Goal: Check status: Check status

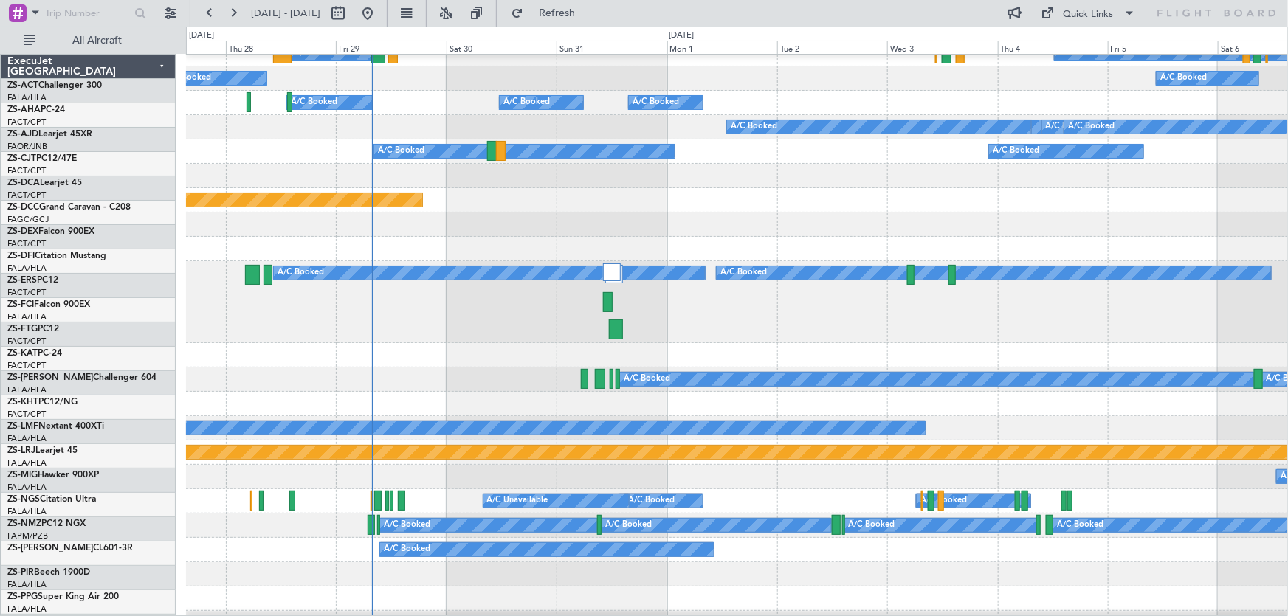
scroll to position [402, 0]
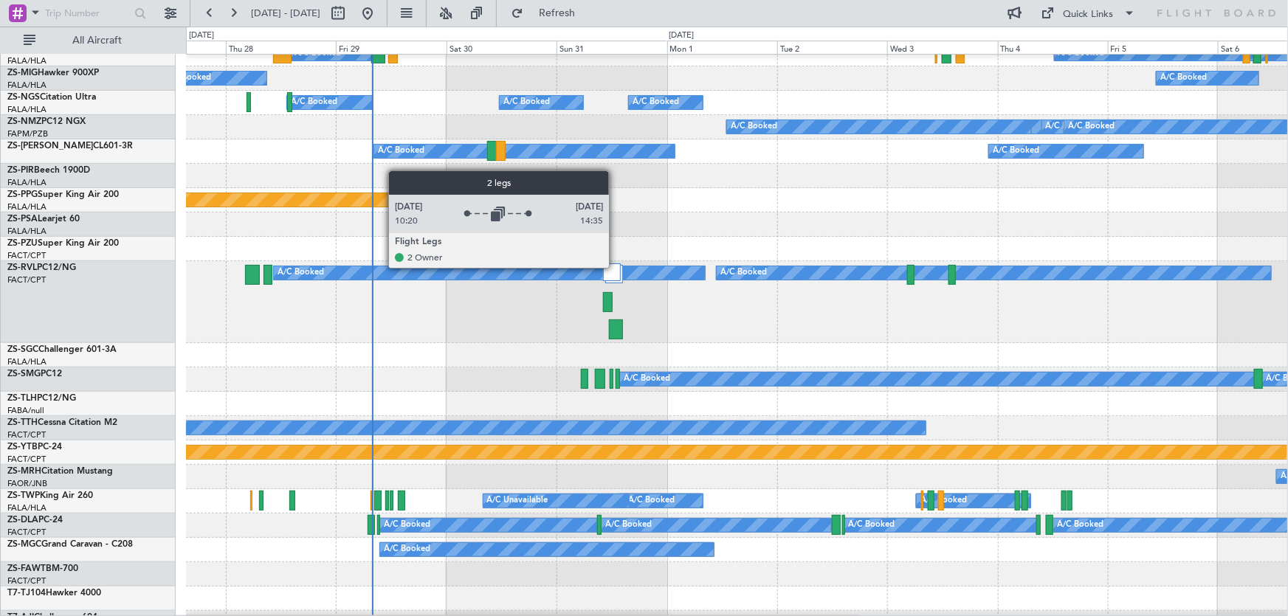
click at [616, 267] on div at bounding box center [612, 273] width 18 height 18
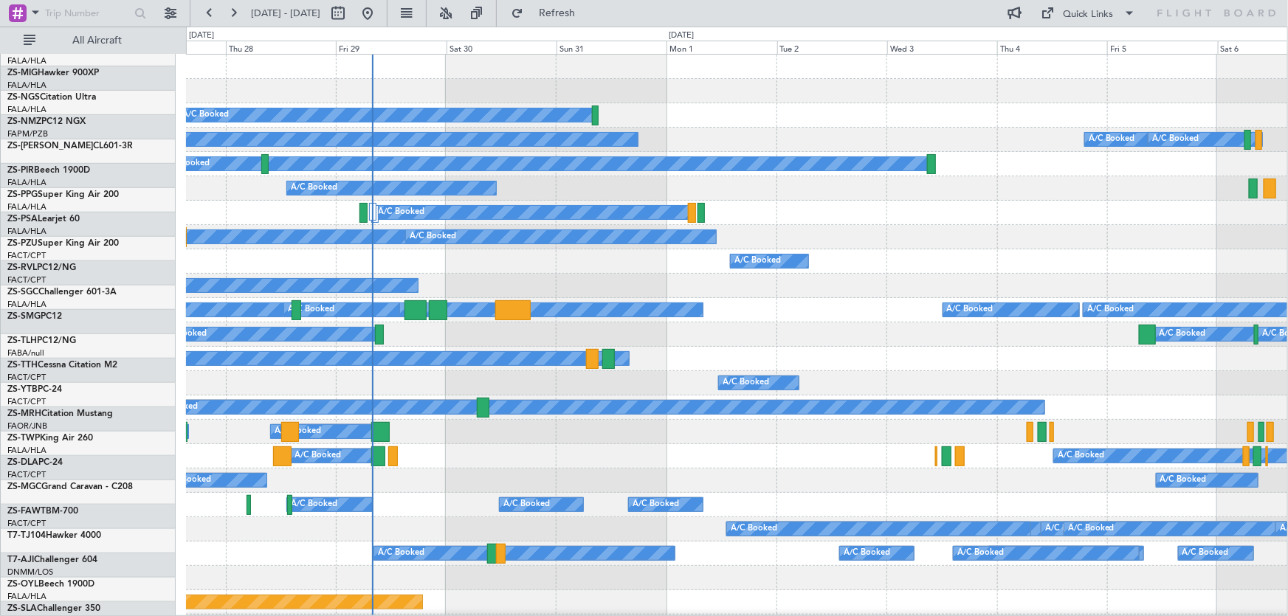
scroll to position [0, 0]
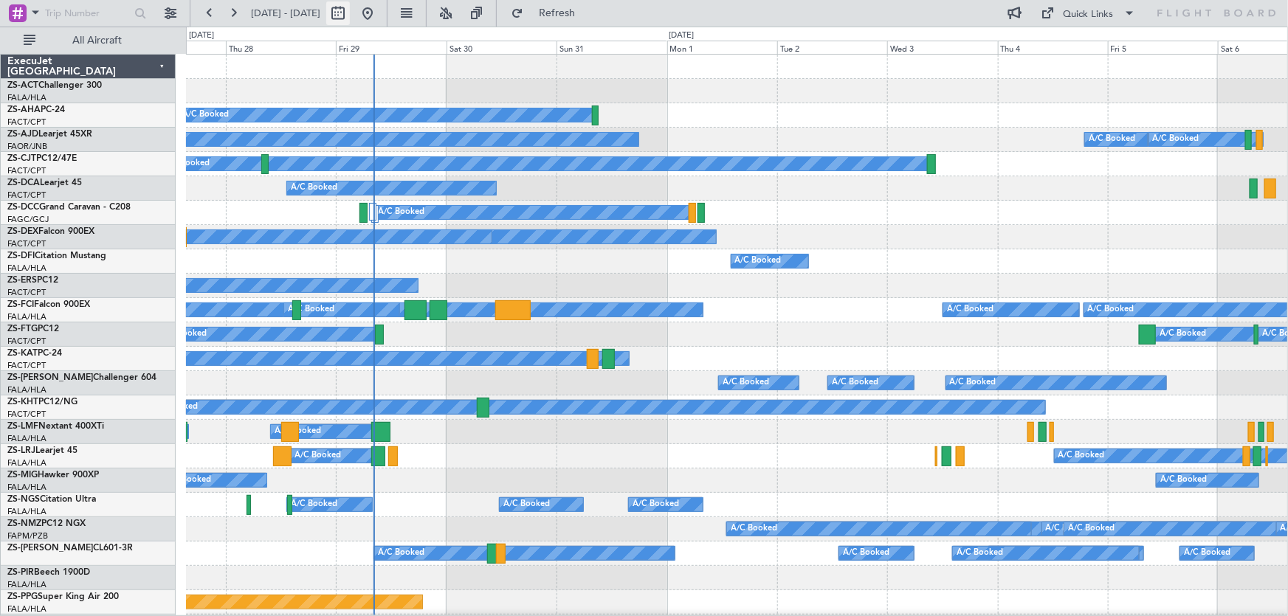
click at [350, 16] on button at bounding box center [338, 13] width 24 height 24
select select "8"
select select "2025"
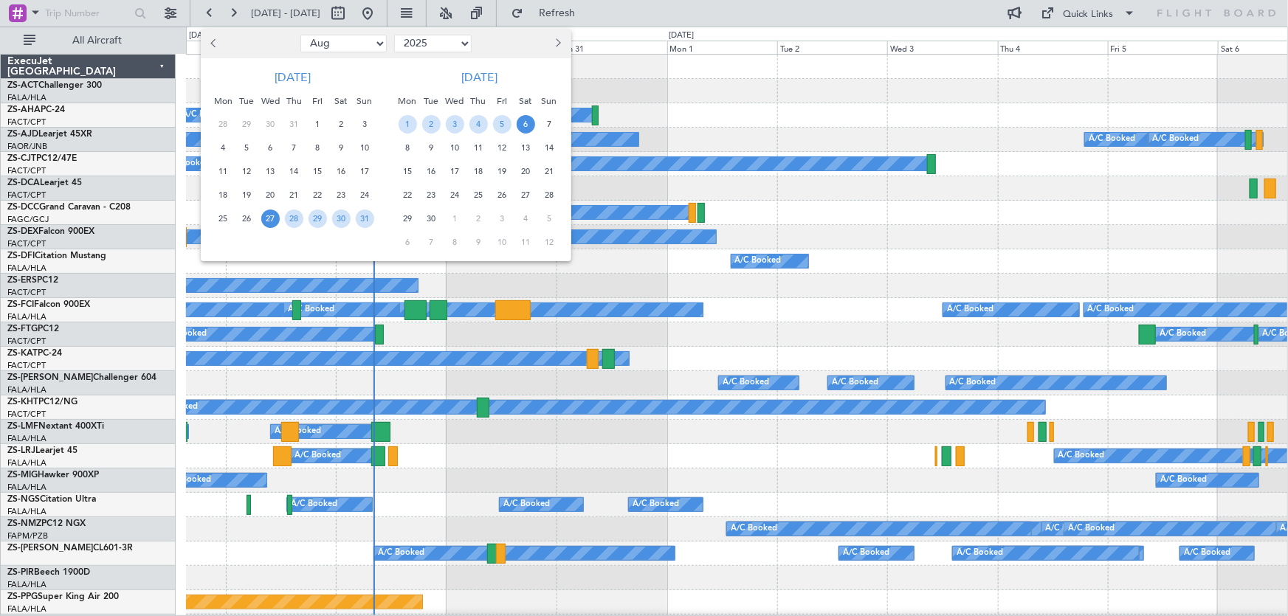
click at [561, 43] on button "Next month" at bounding box center [557, 44] width 16 height 24
select select "12"
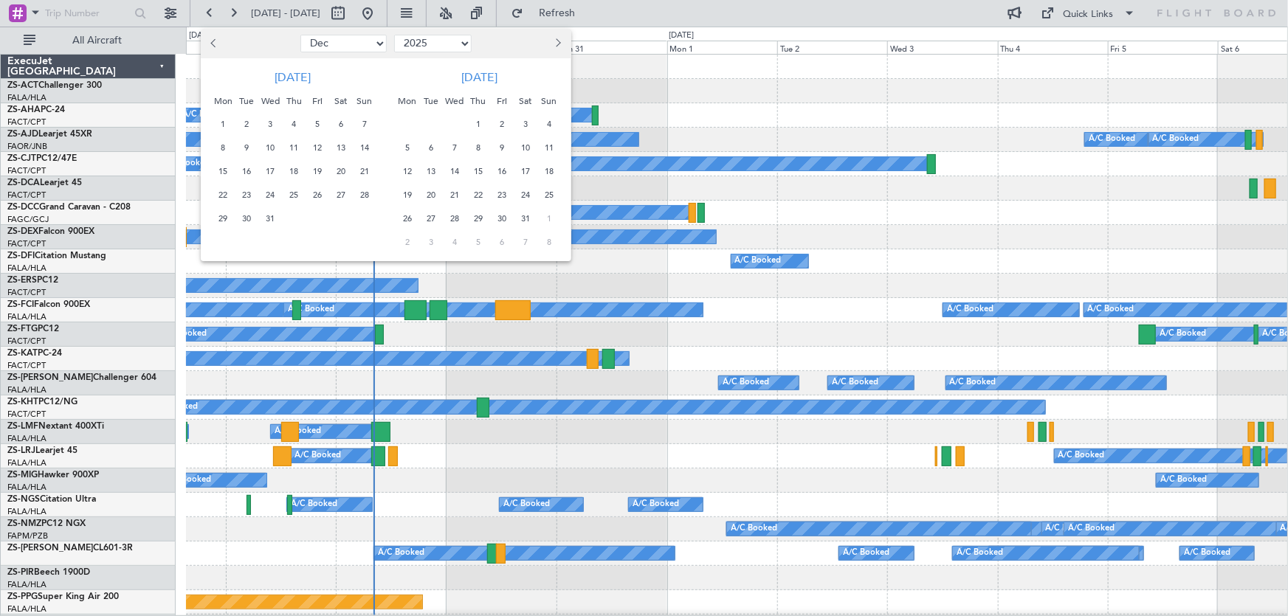
click at [312, 142] on span "12" at bounding box center [318, 148] width 18 height 18
click at [341, 145] on span "13" at bounding box center [341, 148] width 18 height 18
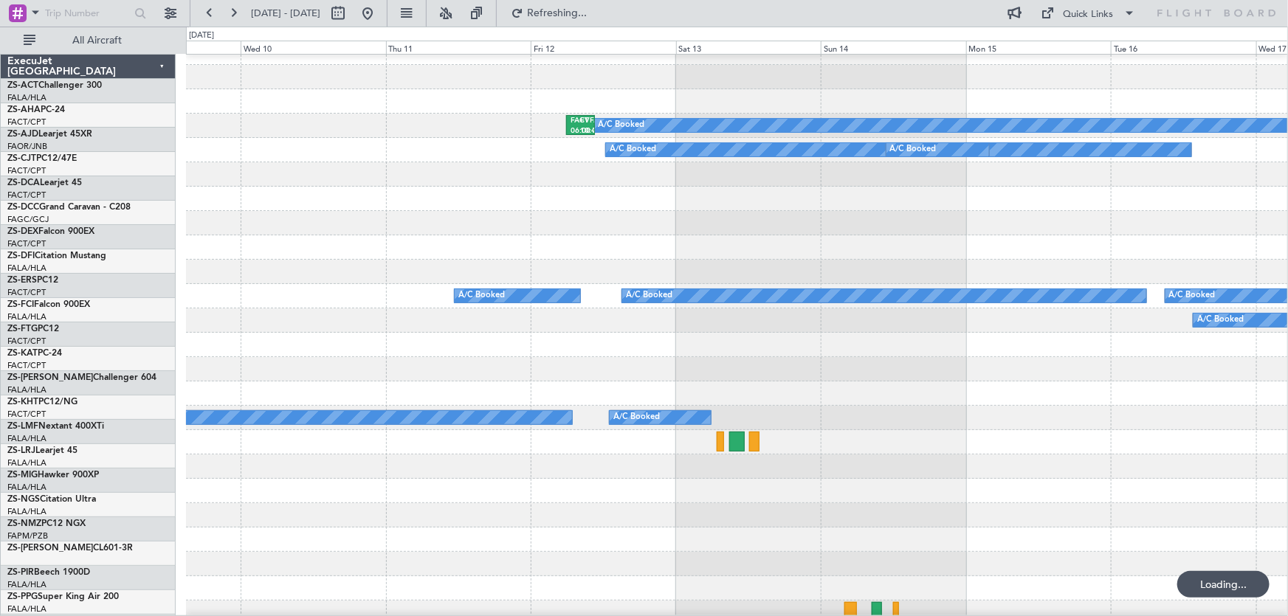
click at [571, 235] on div at bounding box center [737, 247] width 1102 height 24
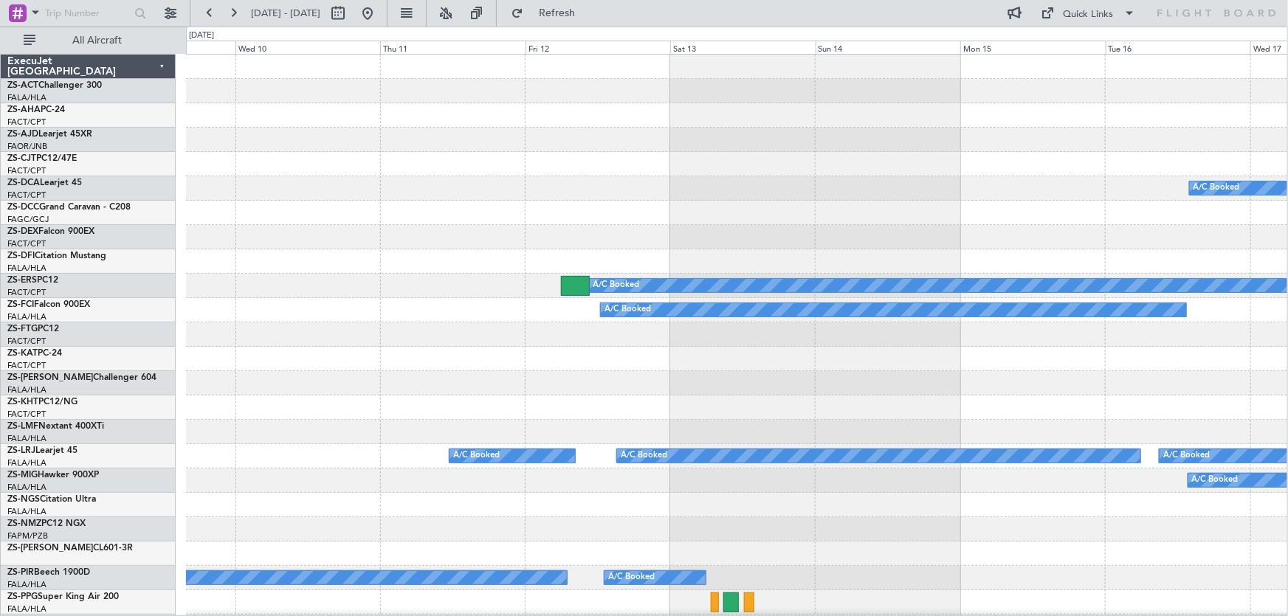
click at [1287, 384] on div "A/C Booked A/C Booked A/C Booked A/C Booked A/C Booked A/C Booked A/C Booked A/…" at bounding box center [644, 322] width 1288 height 590
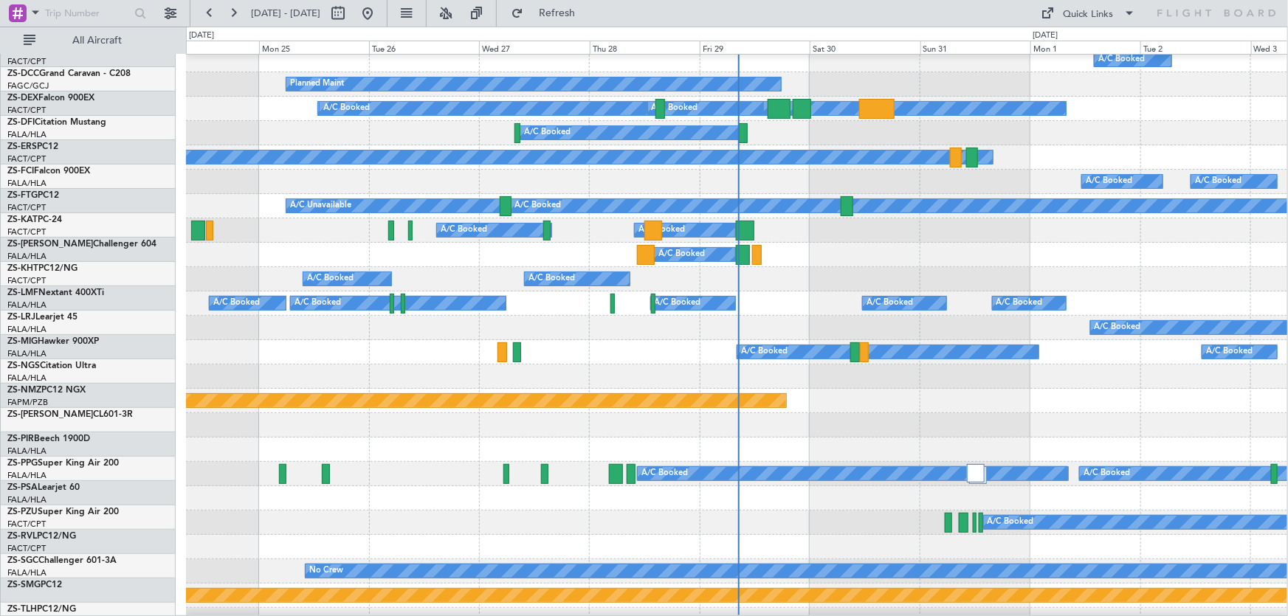
scroll to position [201, 0]
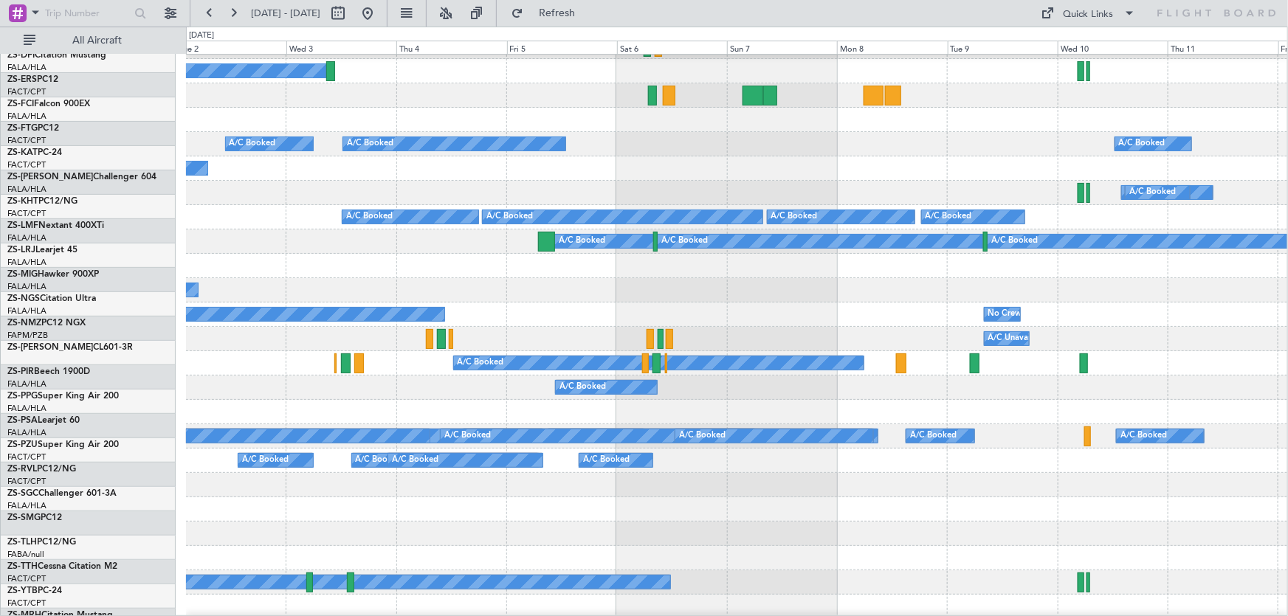
click at [190, 421] on div "A/C Booked A/C Booked" at bounding box center [736, 412] width 1101 height 24
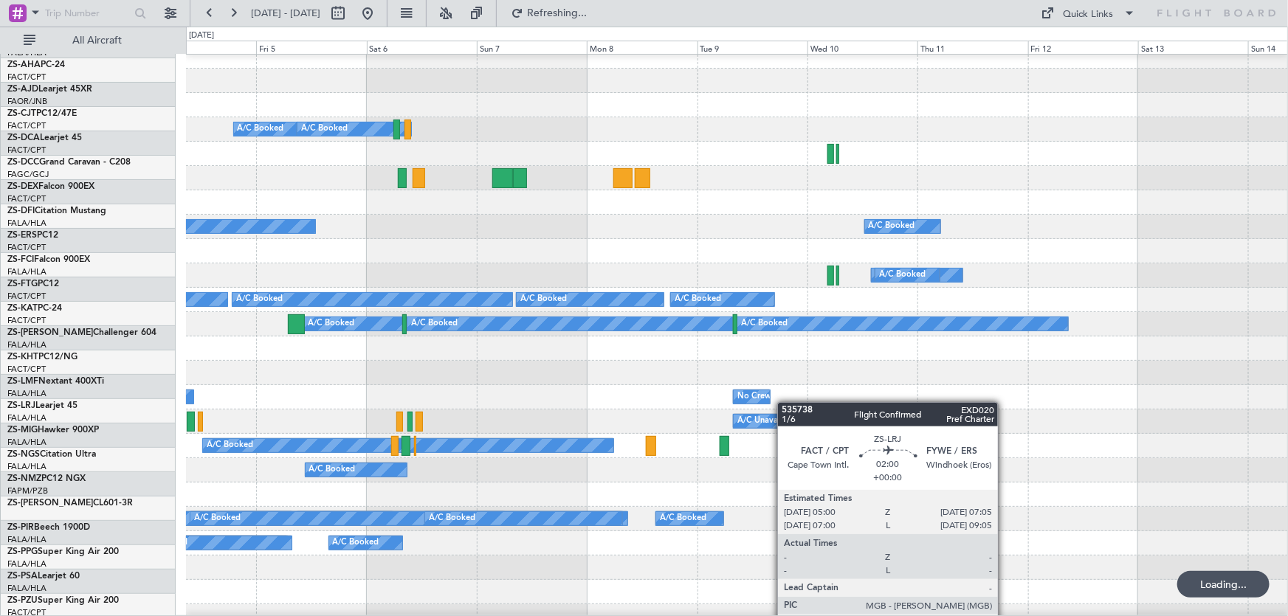
scroll to position [0, 0]
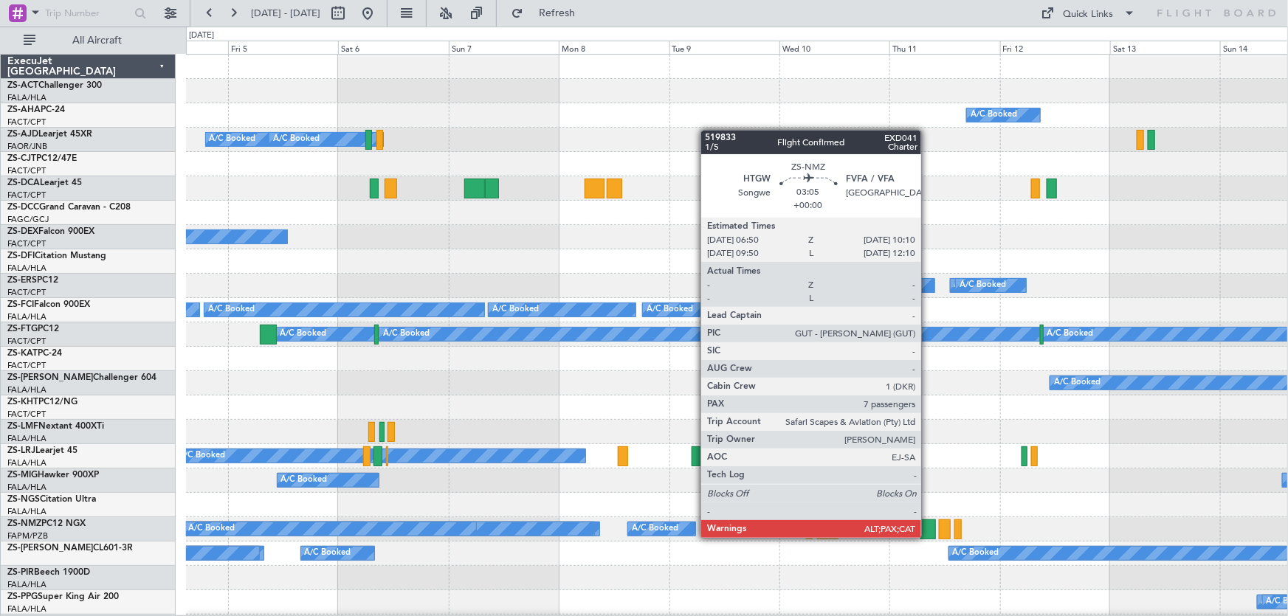
click at [928, 537] on div at bounding box center [928, 530] width 16 height 20
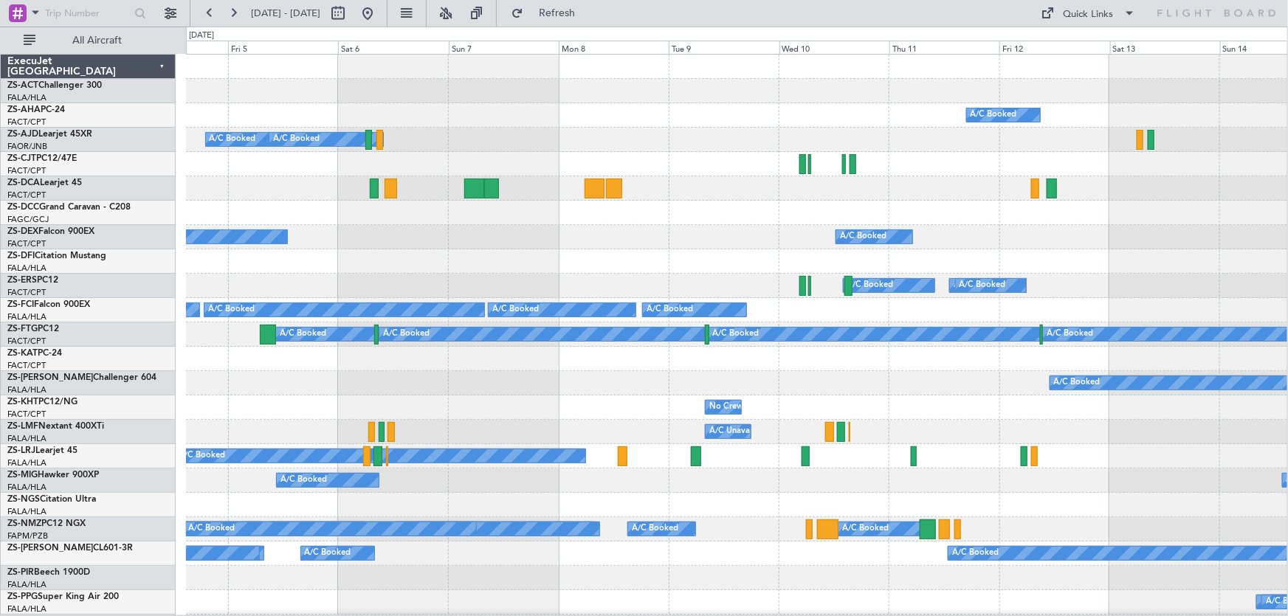
click at [1287, 309] on div "A/C Booked A/C Booked A/C Booked A/C Booked A/C Booked A/C Booked A/C Booked A/…" at bounding box center [644, 322] width 1288 height 590
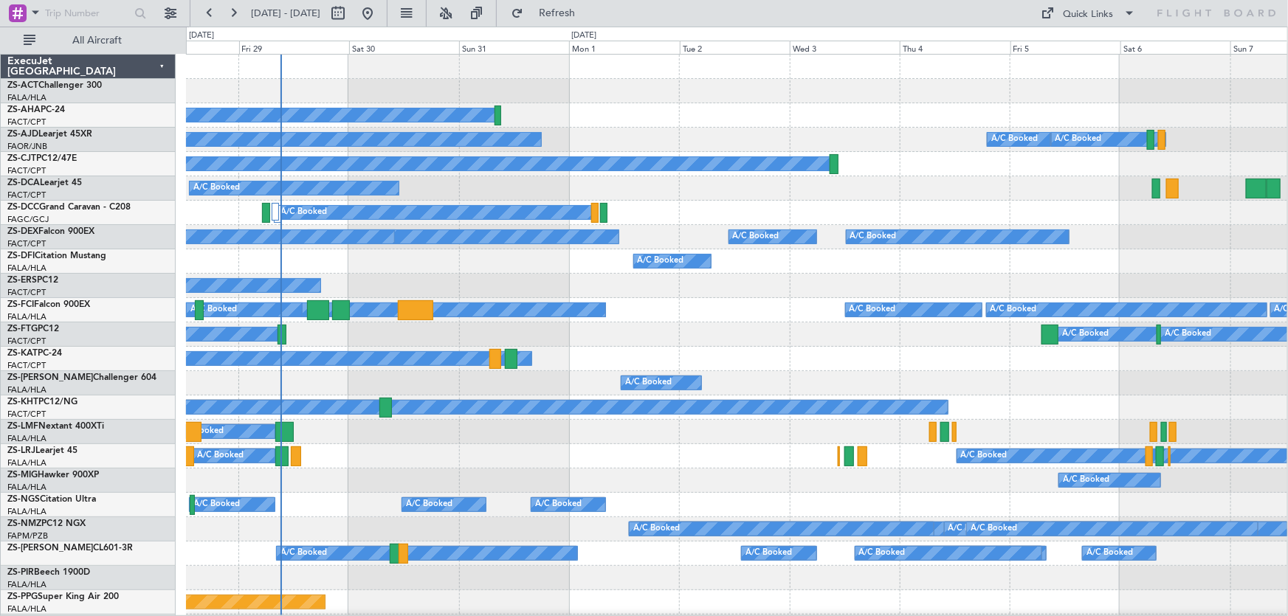
click at [792, 371] on div "A/C Booked" at bounding box center [736, 383] width 1101 height 24
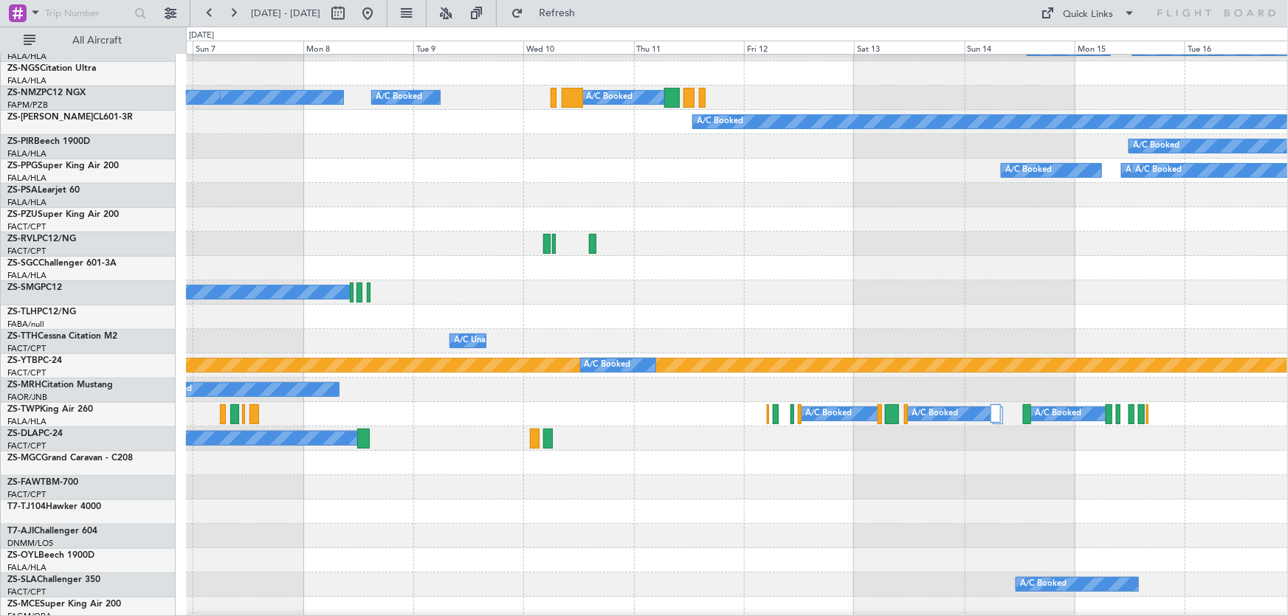
scroll to position [297, 0]
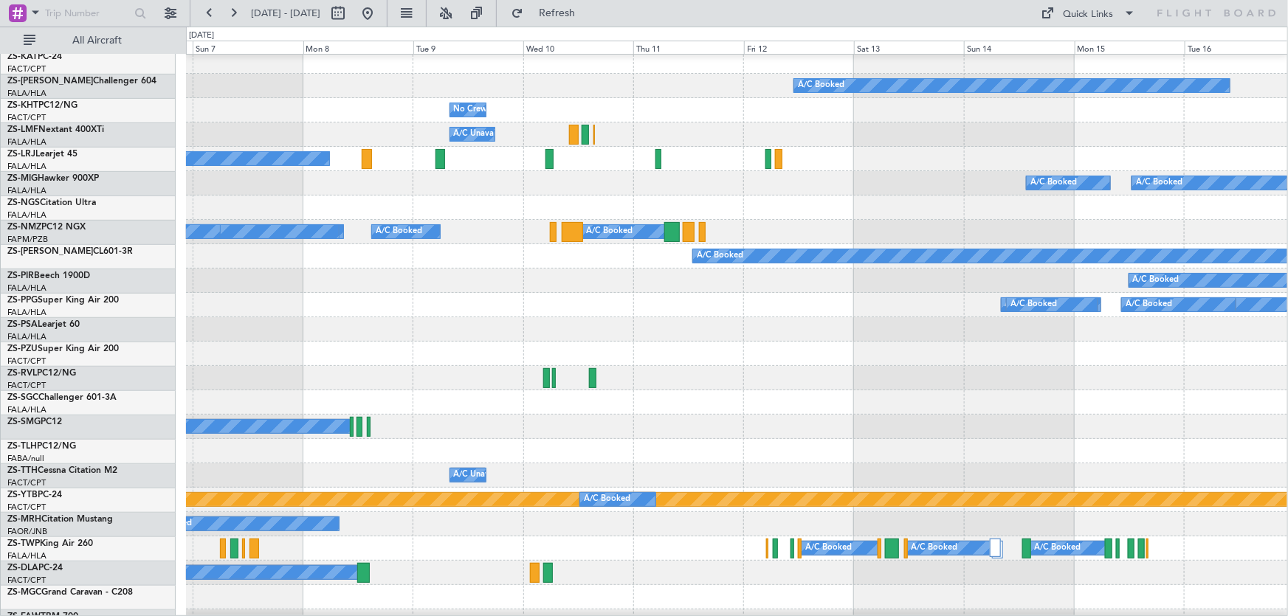
click at [934, 317] on div "A/C Booked A/C Booked A/C Booked A/C Booked" at bounding box center [736, 305] width 1101 height 24
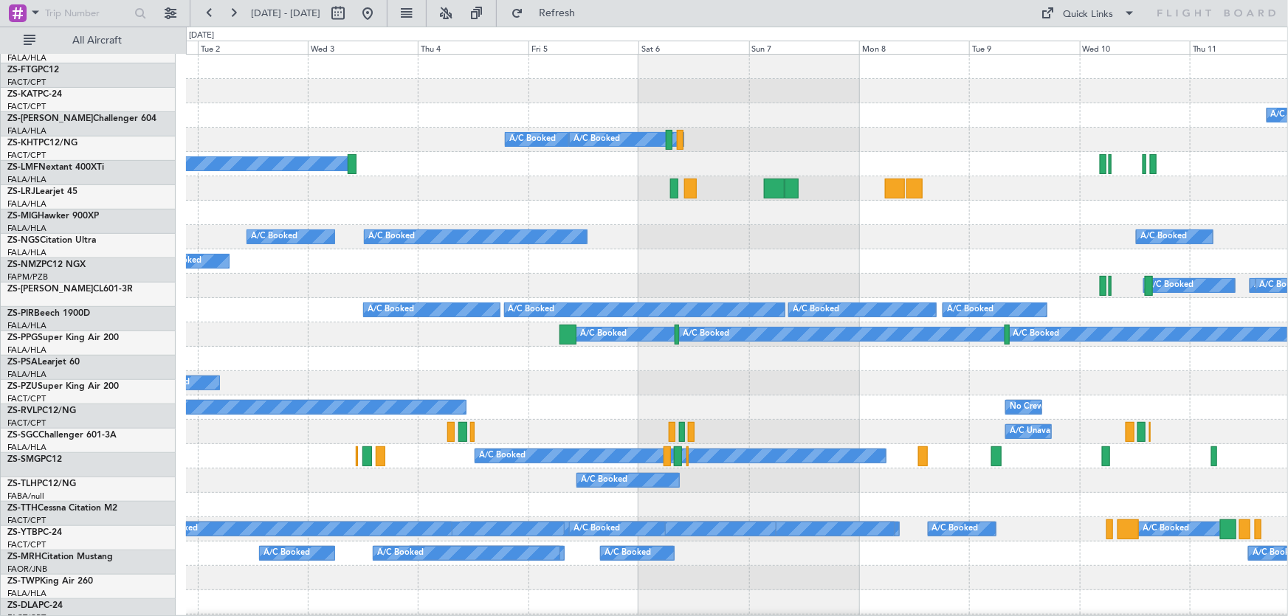
scroll to position [0, 0]
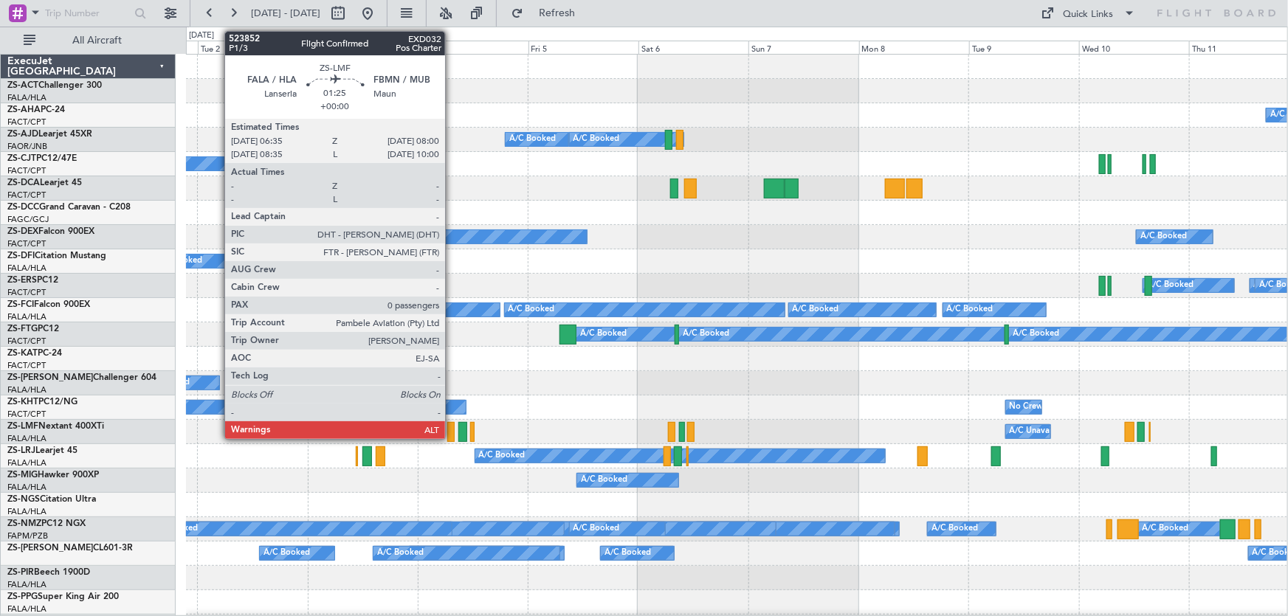
click at [452, 436] on div at bounding box center [450, 432] width 7 height 20
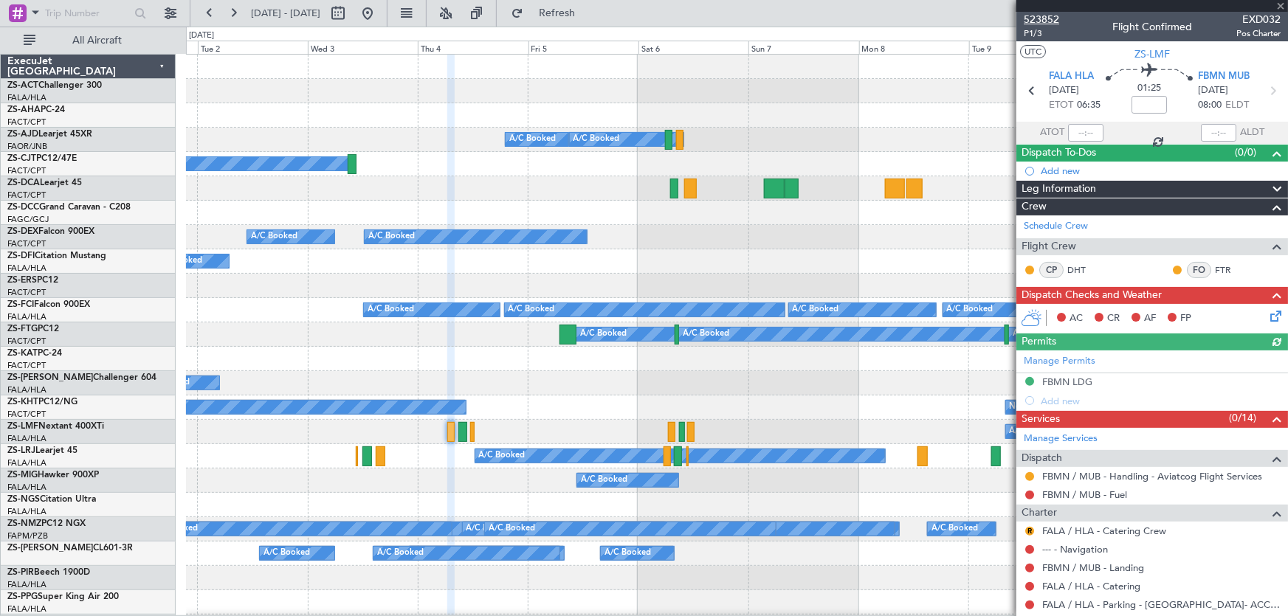
click at [1036, 19] on span "523852" at bounding box center [1041, 20] width 35 height 16
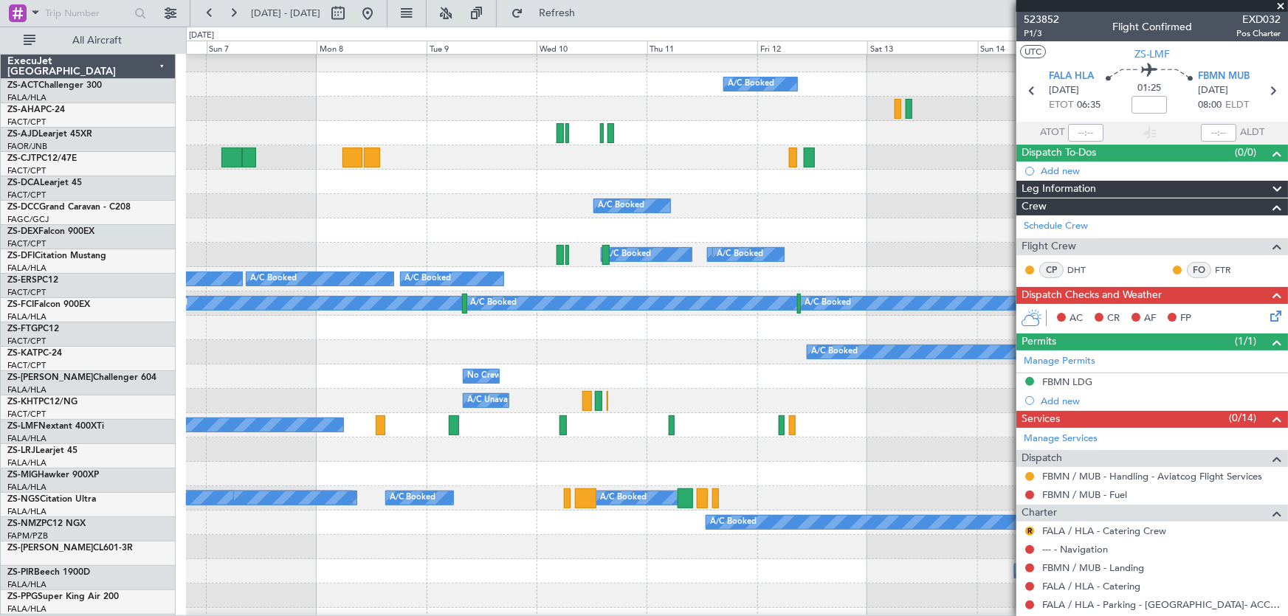
scroll to position [30, 0]
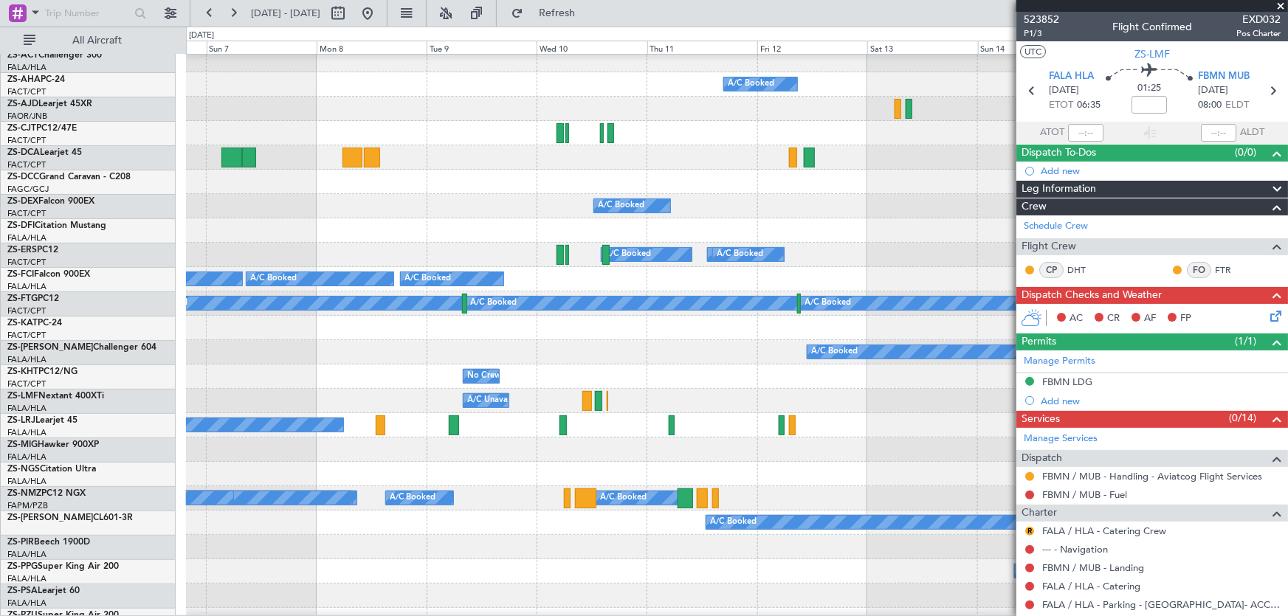
click at [203, 205] on div "A/C Booked A/C Booked" at bounding box center [736, 206] width 1101 height 24
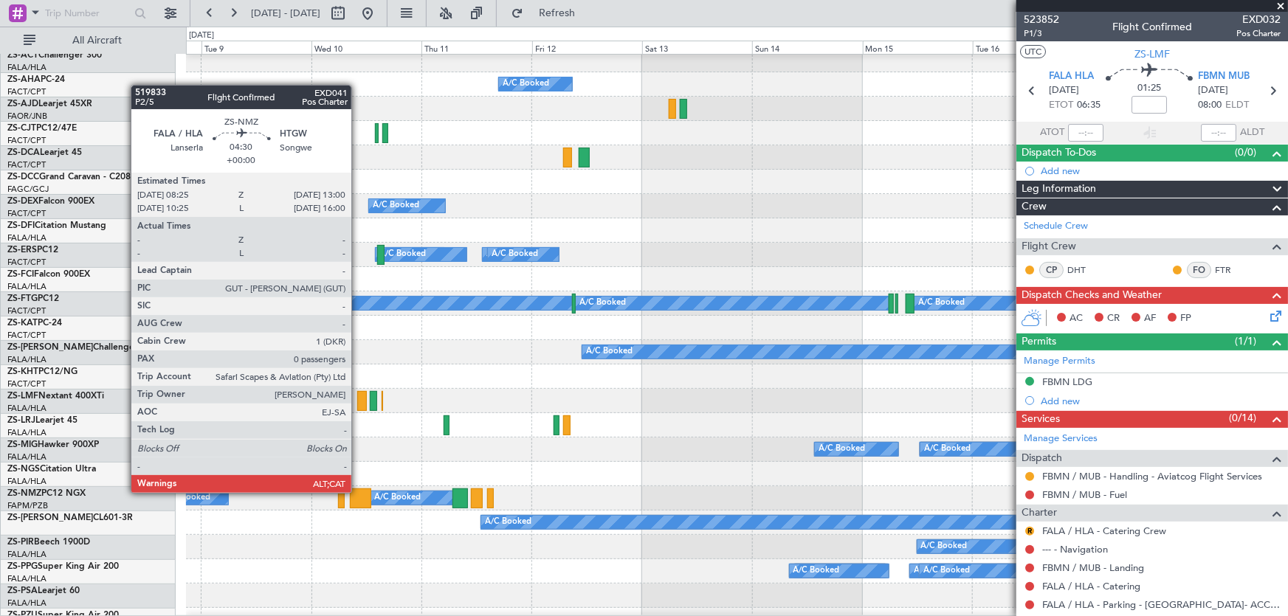
click at [358, 492] on div at bounding box center [360, 499] width 21 height 20
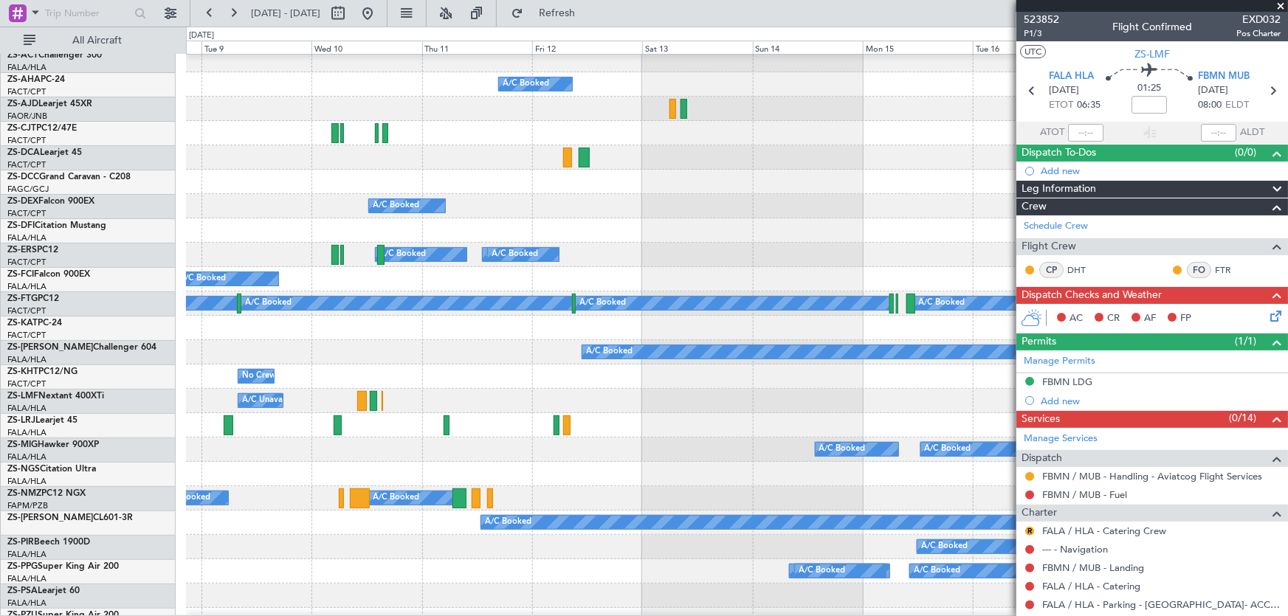
scroll to position [0, 0]
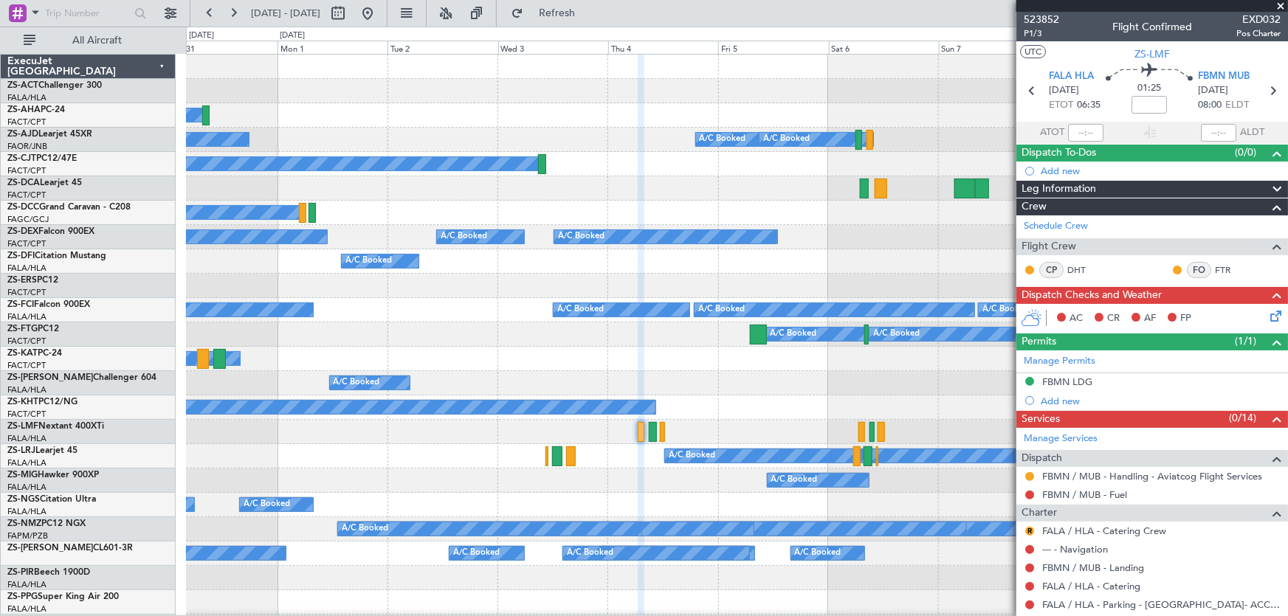
click at [1236, 391] on fb-app "08 Sep 2025 - 18 Sep 2025 Refresh Quick Links All Aircraft A/C Booked A/C Booke…" at bounding box center [644, 313] width 1288 height 605
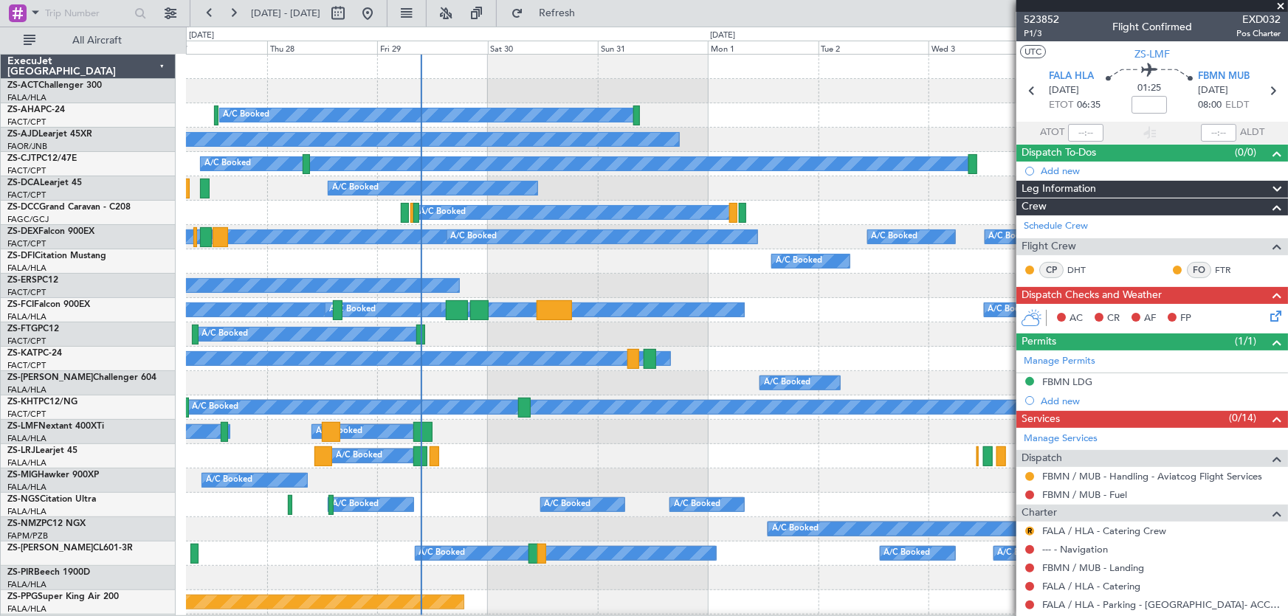
click at [625, 452] on div "A/C Booked A/C Booked A/C Booked" at bounding box center [737, 456] width 1102 height 24
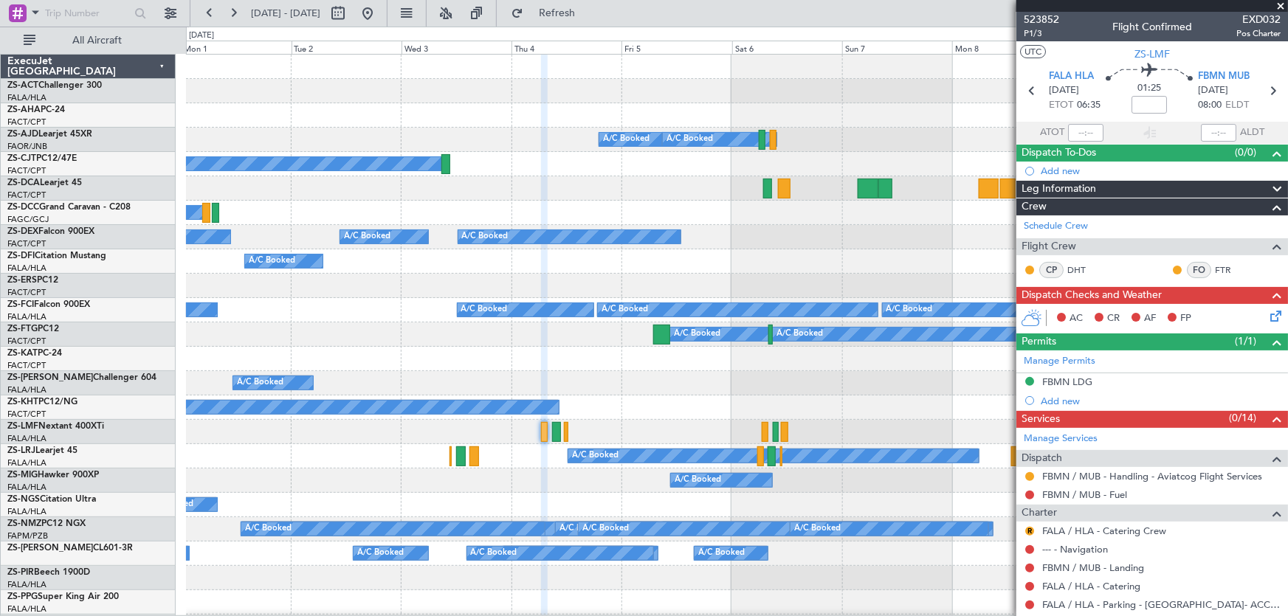
click at [177, 253] on div "A/C Booked A/C Booked A/C Booked A/C Booked A/C Booked A/C Booked Planned Maint…" at bounding box center [644, 322] width 1288 height 590
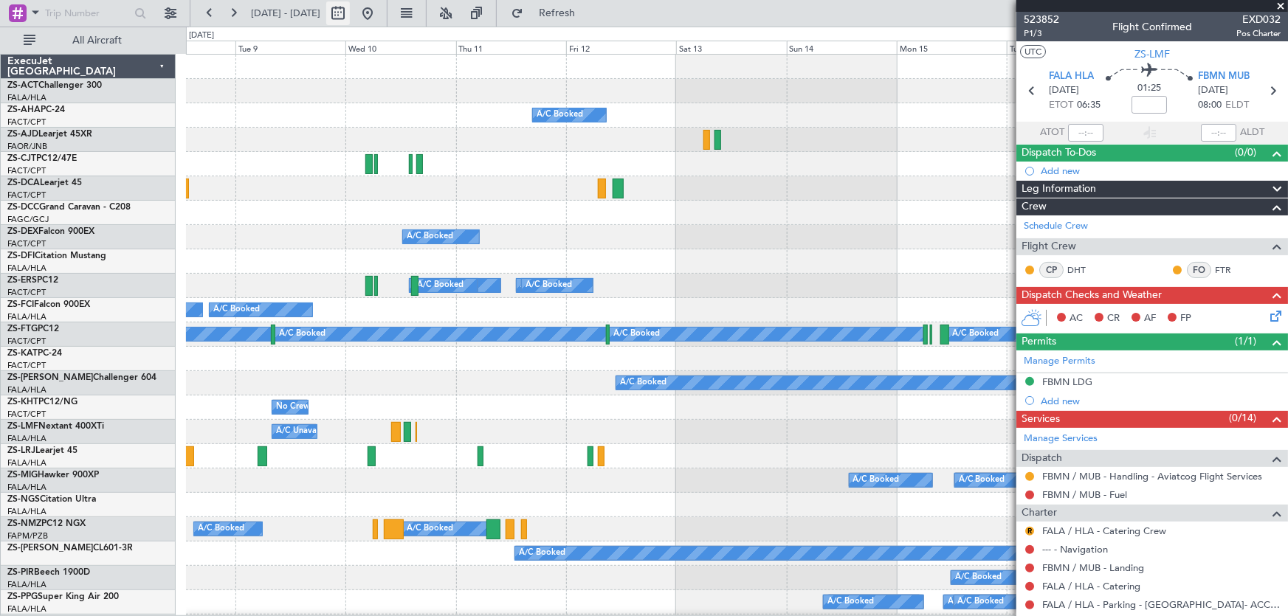
click at [350, 13] on button at bounding box center [338, 13] width 24 height 24
select select "9"
select select "2025"
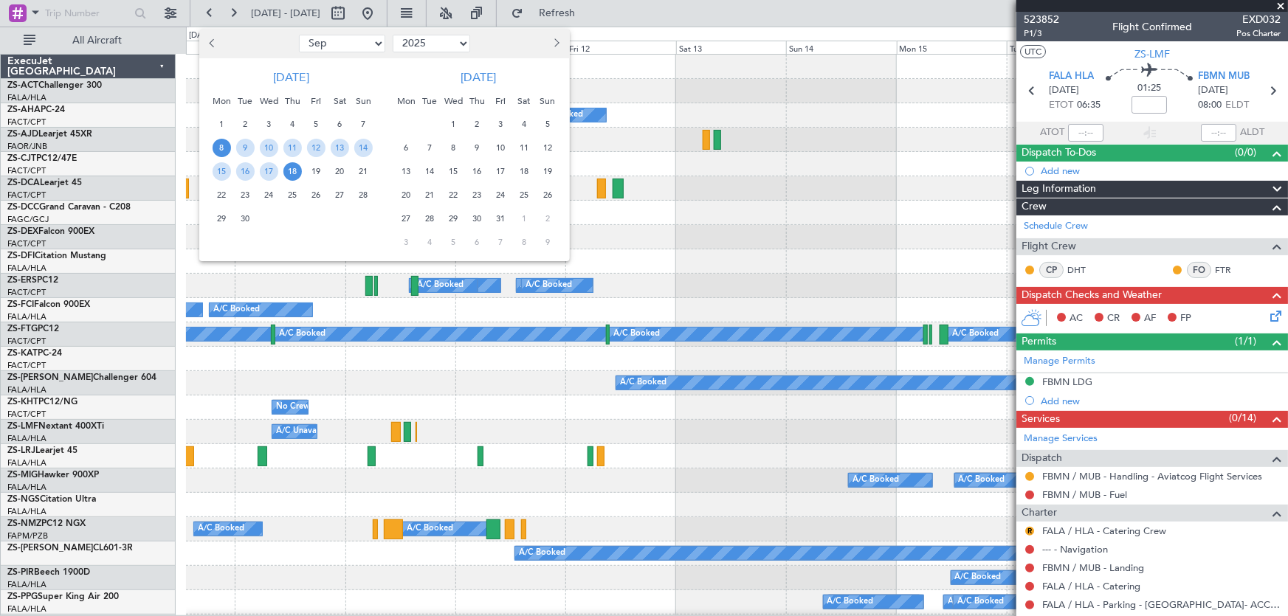
click at [554, 45] on span "Next month" at bounding box center [555, 42] width 9 height 9
select select "1"
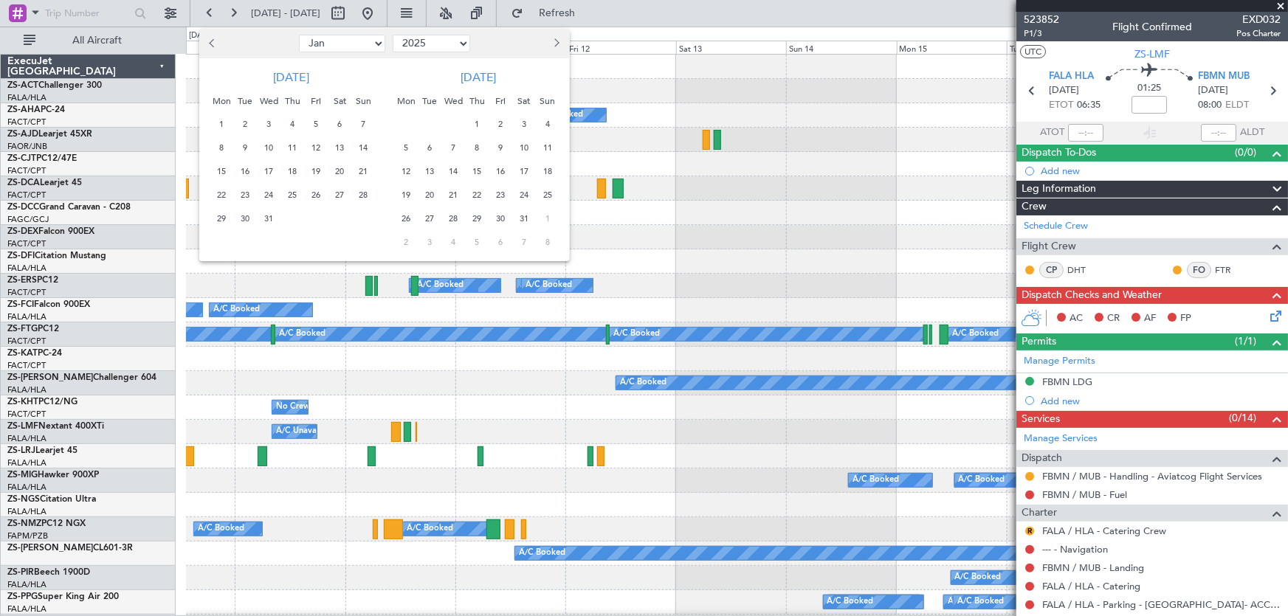
select select "2026"
click at [407, 150] on span "2" at bounding box center [406, 148] width 18 height 18
click at [404, 189] on span "16" at bounding box center [406, 195] width 18 height 18
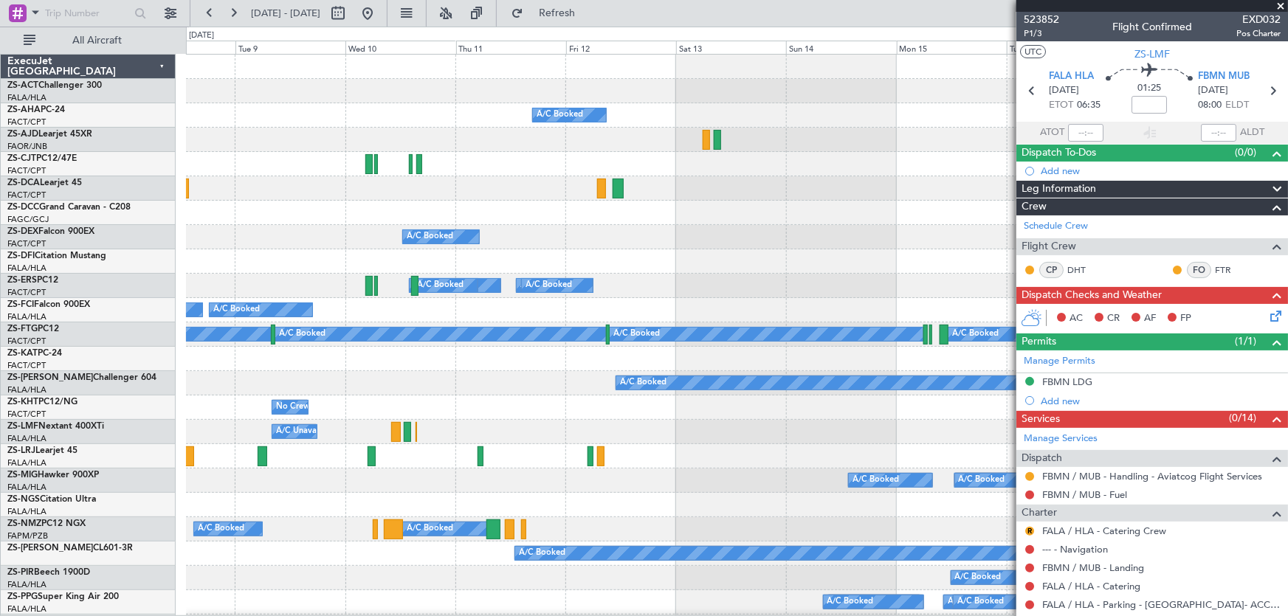
select select "2"
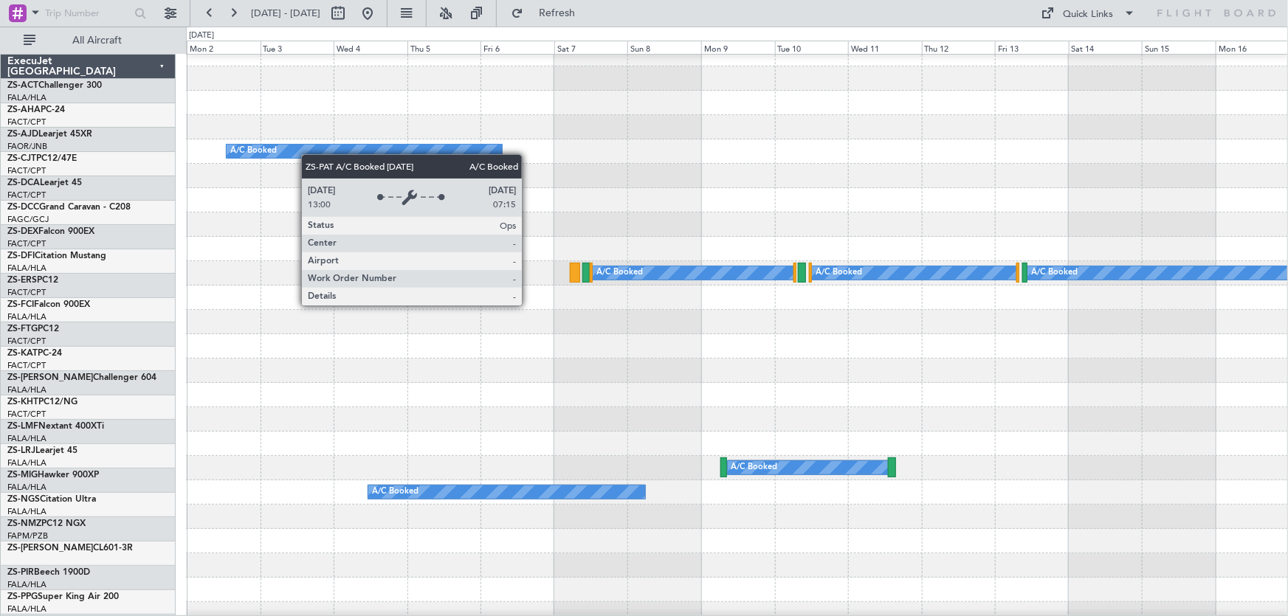
scroll to position [402, 0]
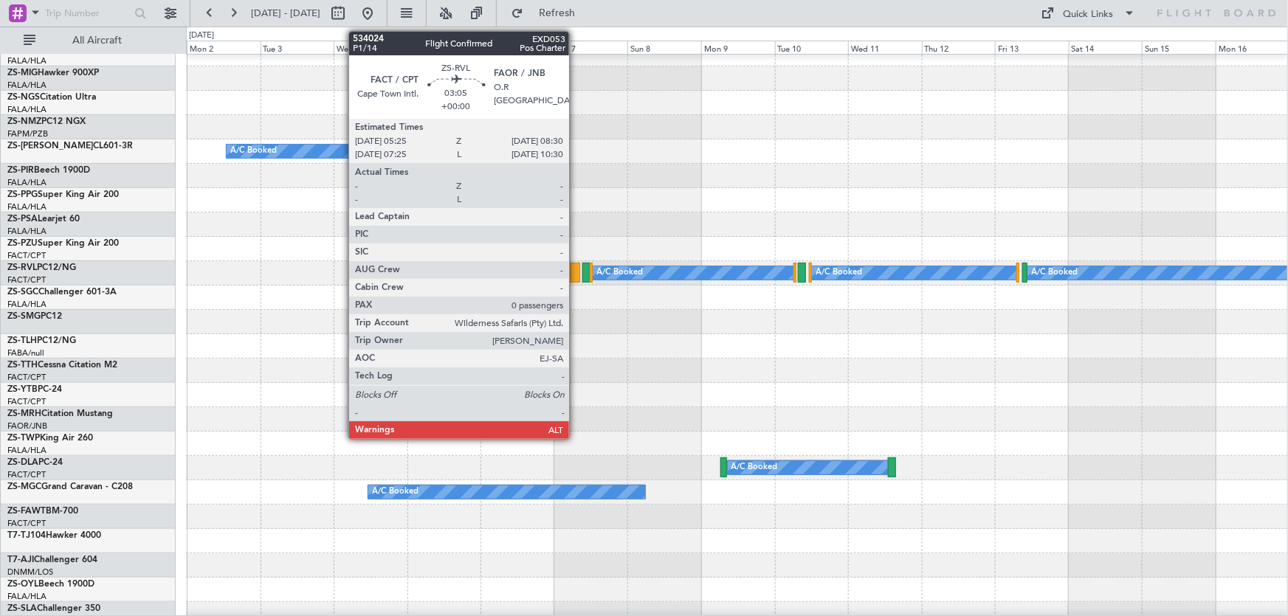
click at [576, 274] on div at bounding box center [575, 273] width 10 height 20
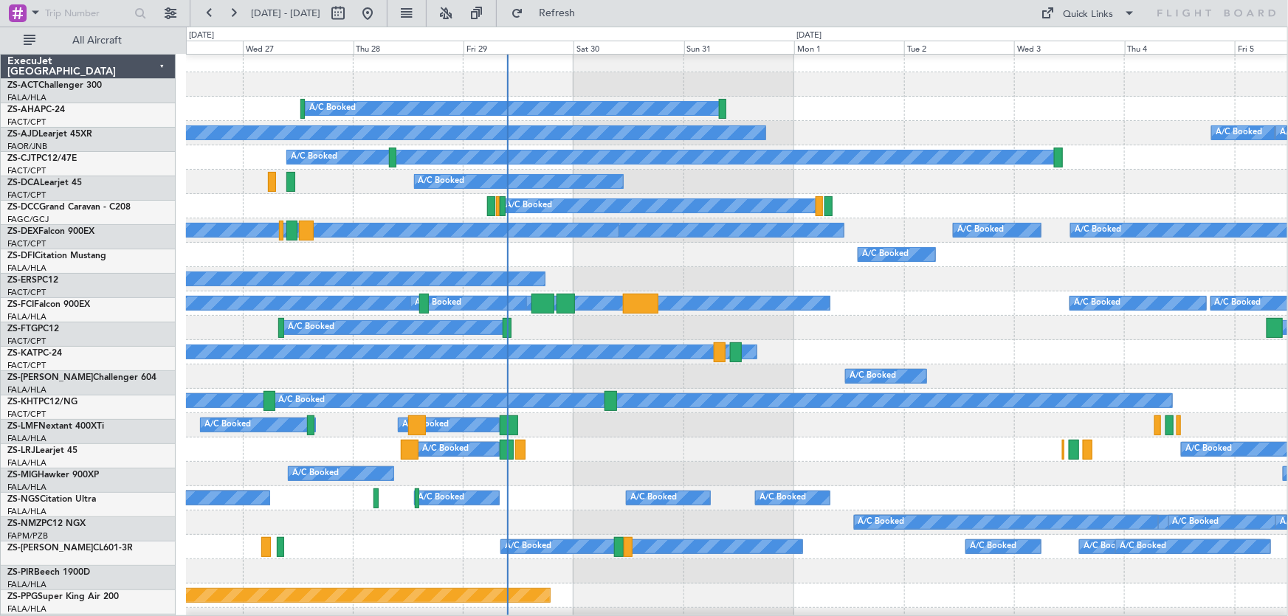
scroll to position [7, 0]
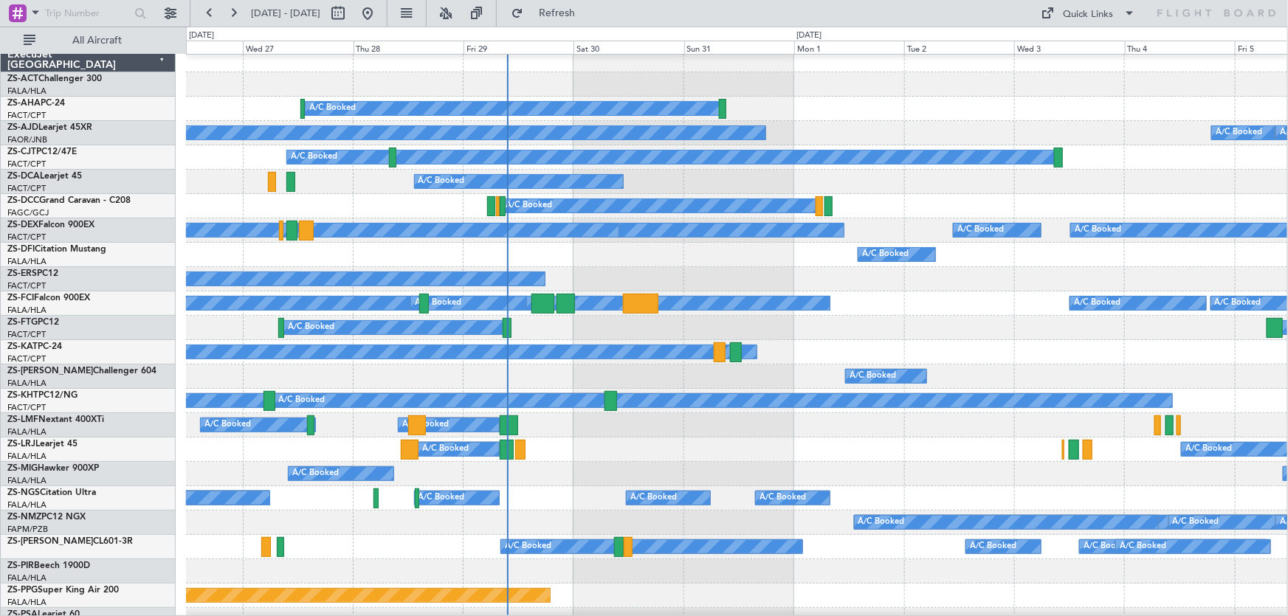
click at [717, 460] on div "A/C Booked A/C Booked A/C Booked" at bounding box center [736, 450] width 1101 height 24
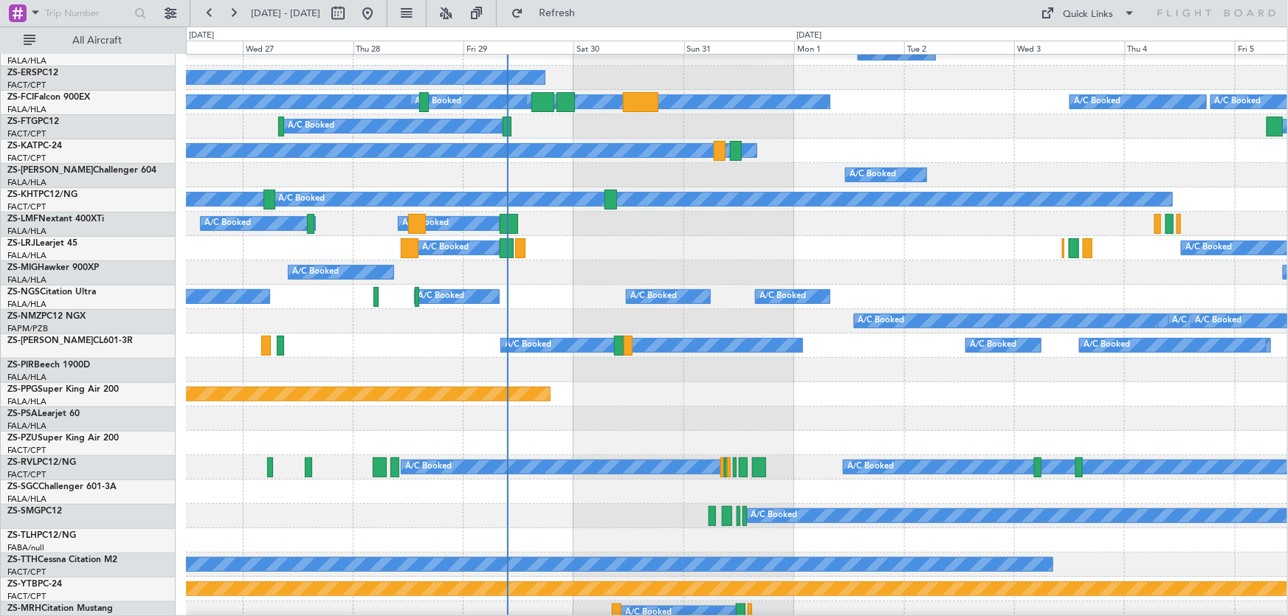
scroll to position [275, 0]
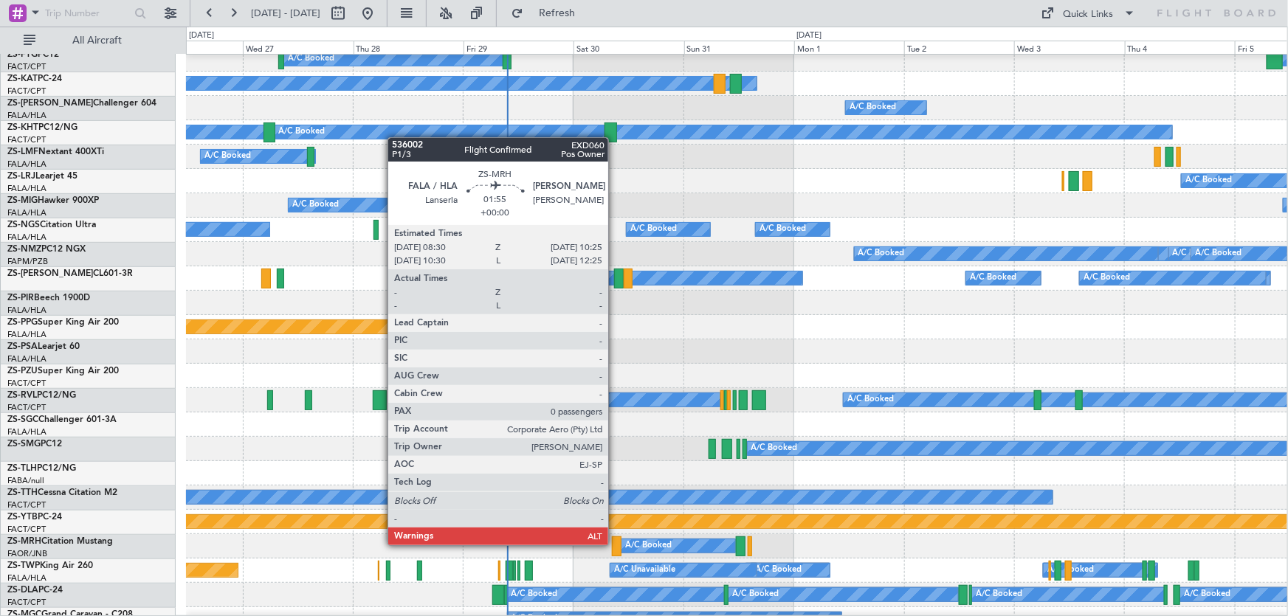
click at [615, 544] on div at bounding box center [616, 547] width 9 height 20
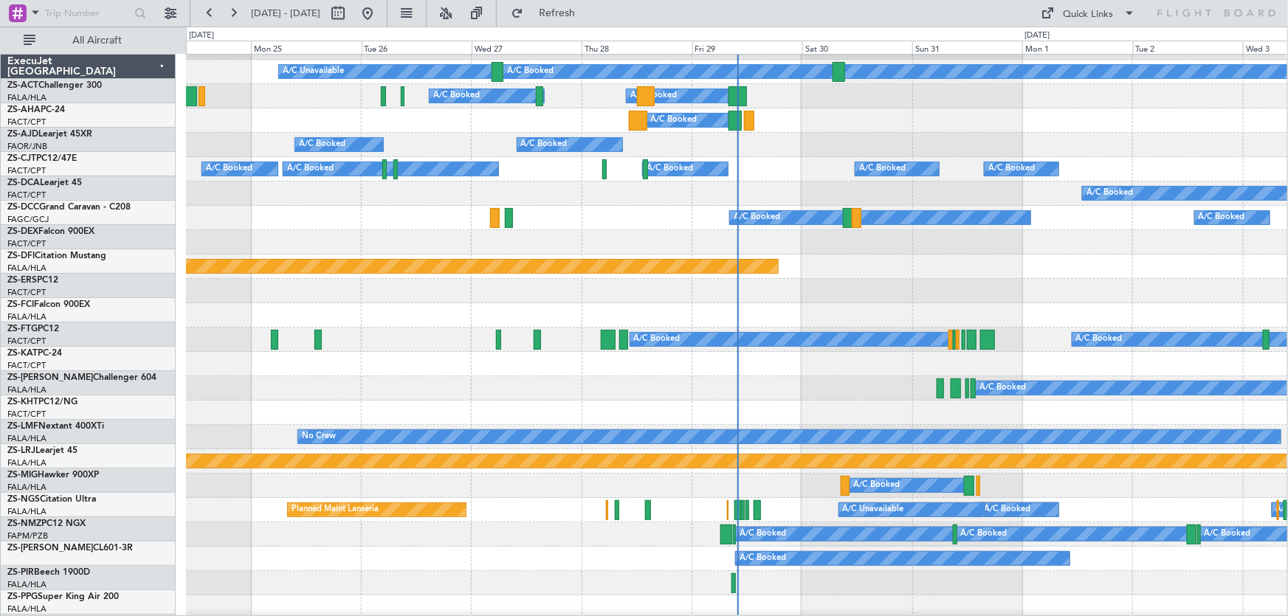
scroll to position [335, 0]
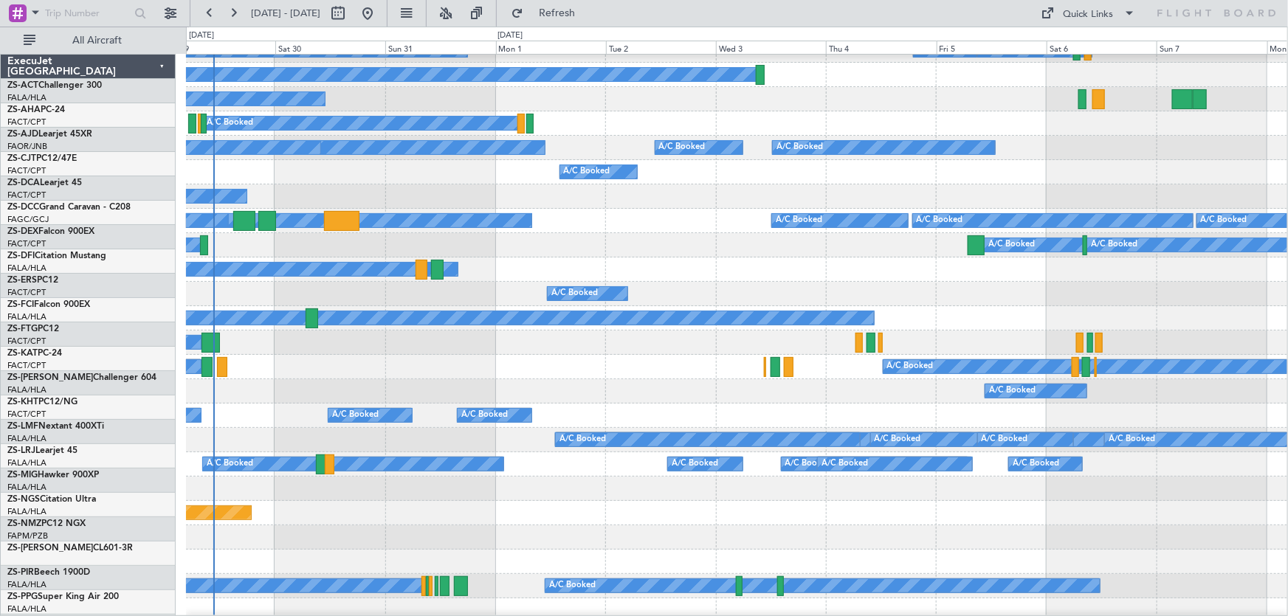
click at [339, 379] on div "A/C Booked A/C Booked" at bounding box center [736, 391] width 1101 height 24
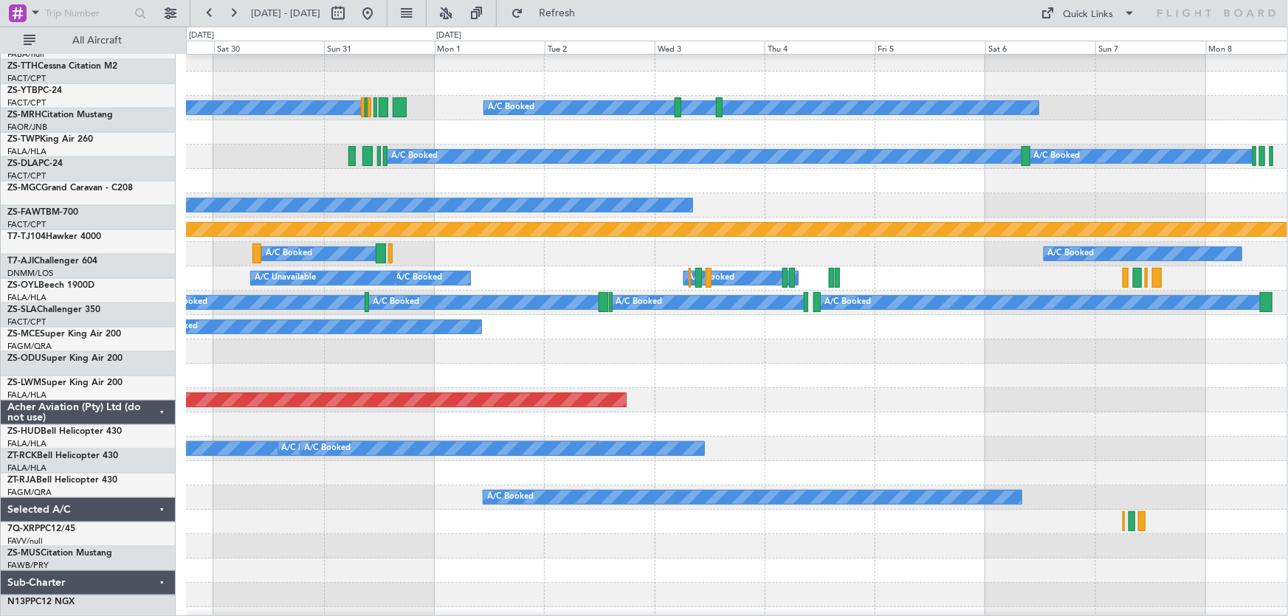
scroll to position [568, 0]
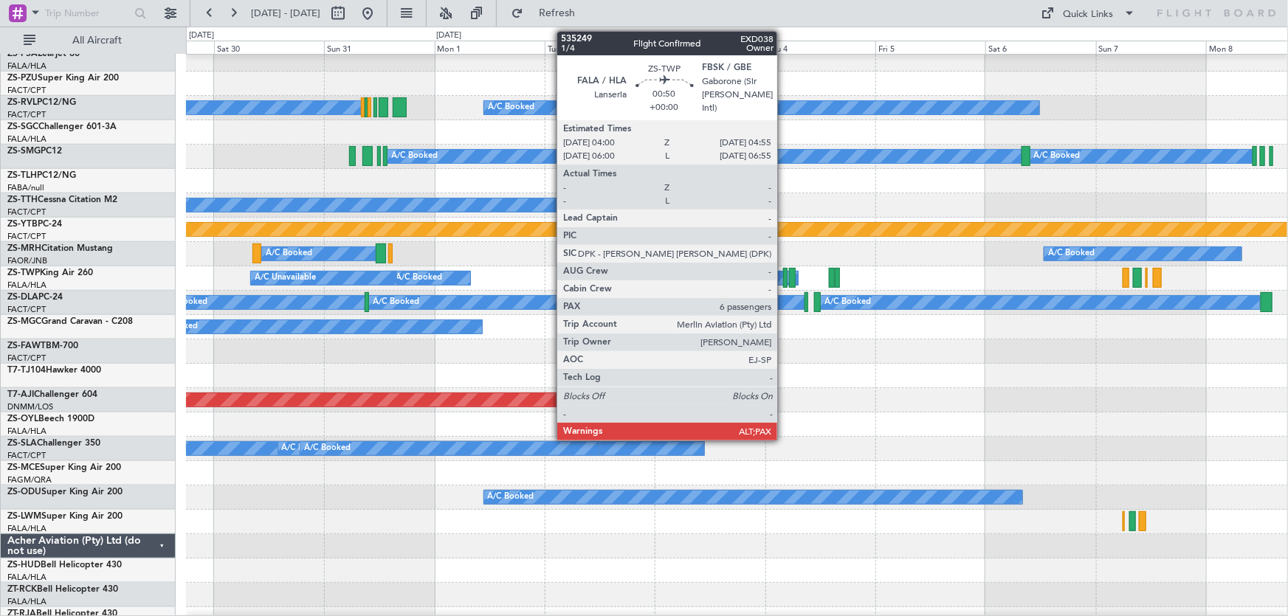
click at [784, 281] on div at bounding box center [785, 278] width 4 height 20
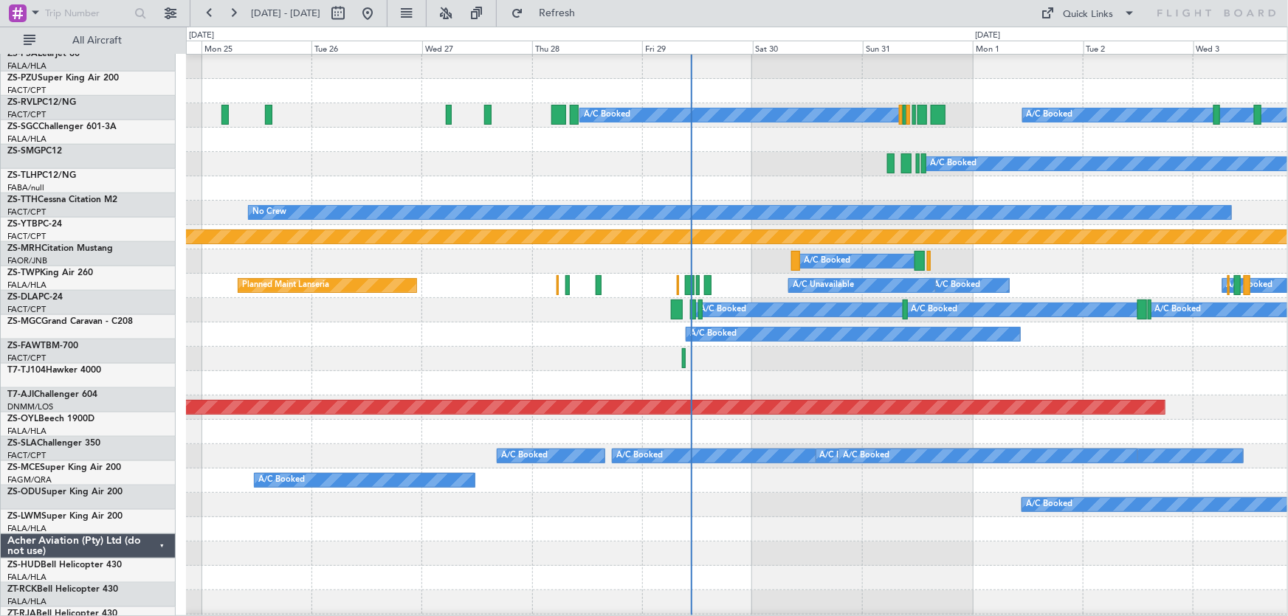
click at [958, 364] on div at bounding box center [736, 359] width 1101 height 24
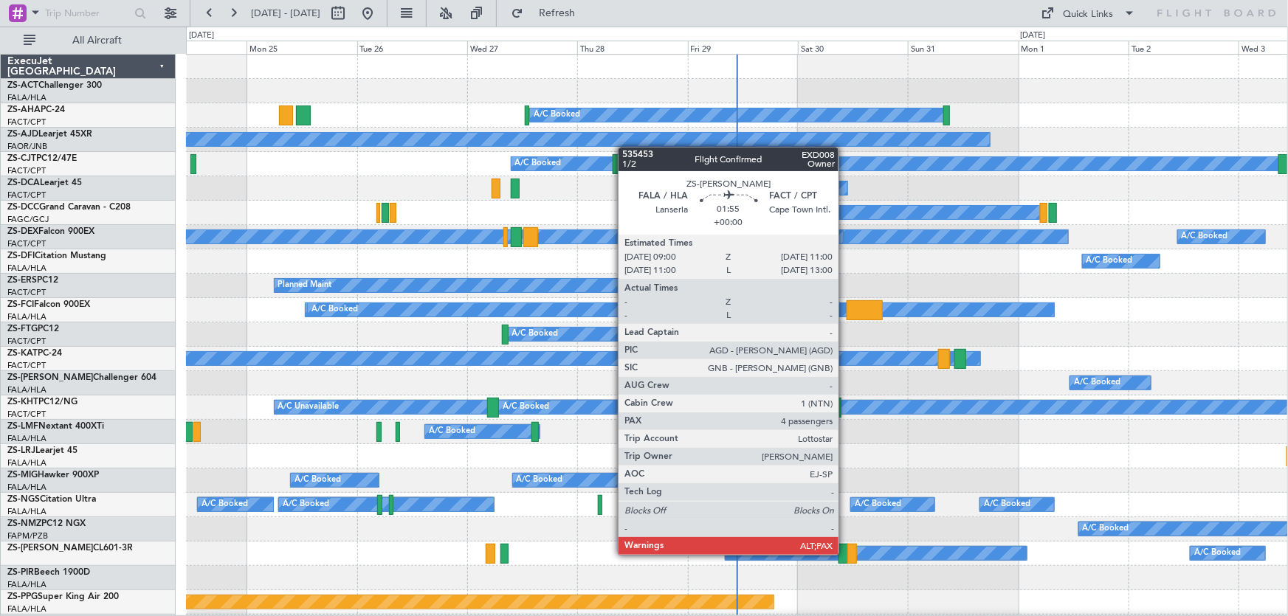
scroll to position [66, 0]
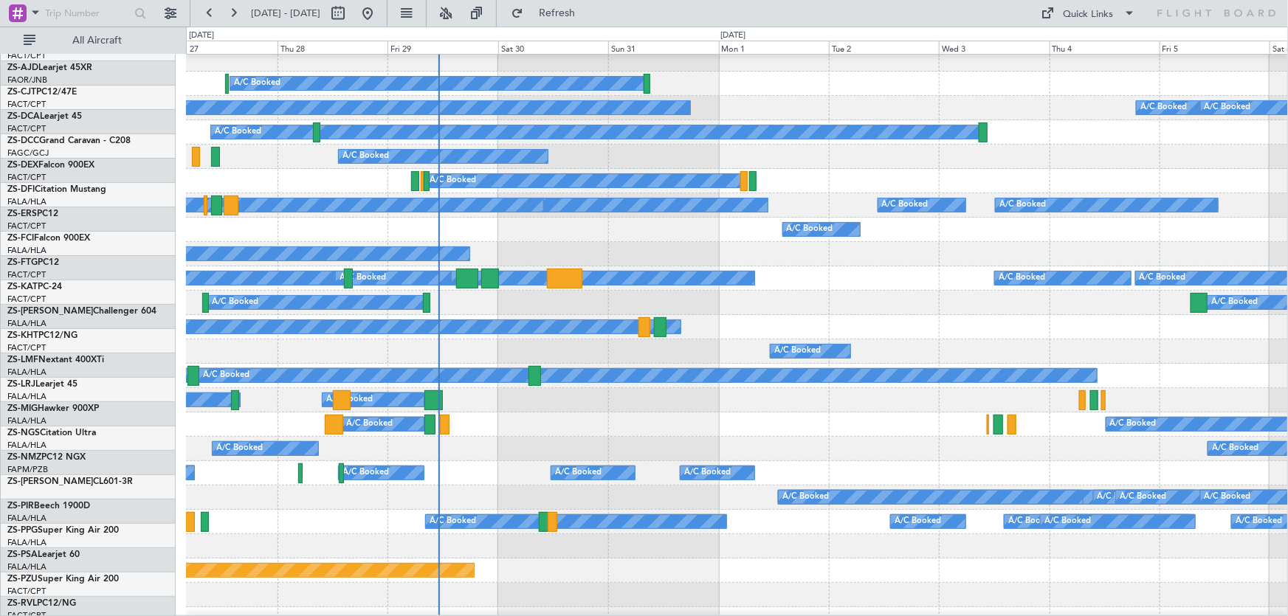
click at [891, 176] on div "A/C Booked" at bounding box center [737, 181] width 1102 height 24
